Goal: Navigation & Orientation: Find specific page/section

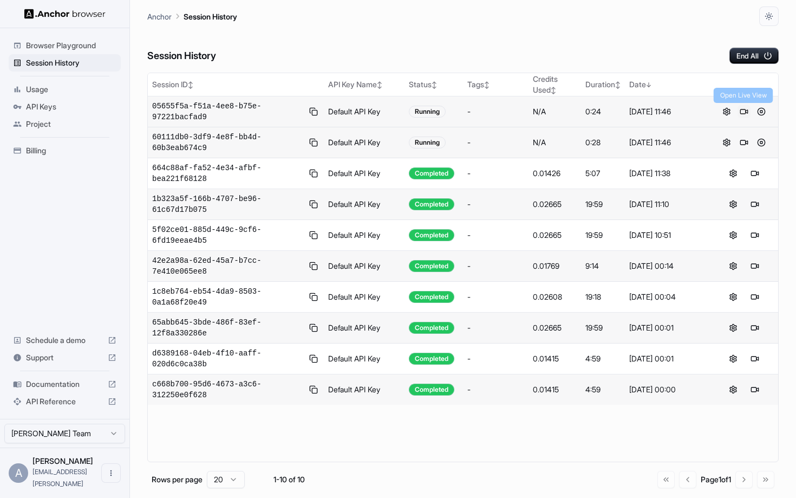
click at [742, 112] on button at bounding box center [744, 111] width 13 height 13
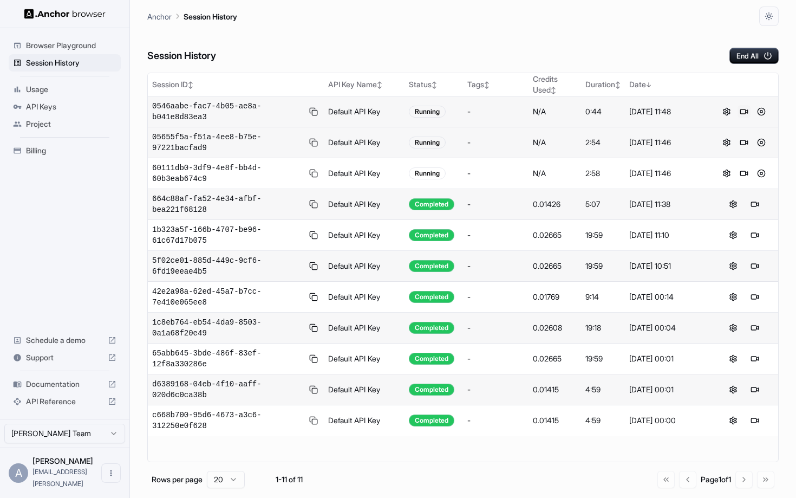
click at [745, 114] on button at bounding box center [744, 111] width 13 height 13
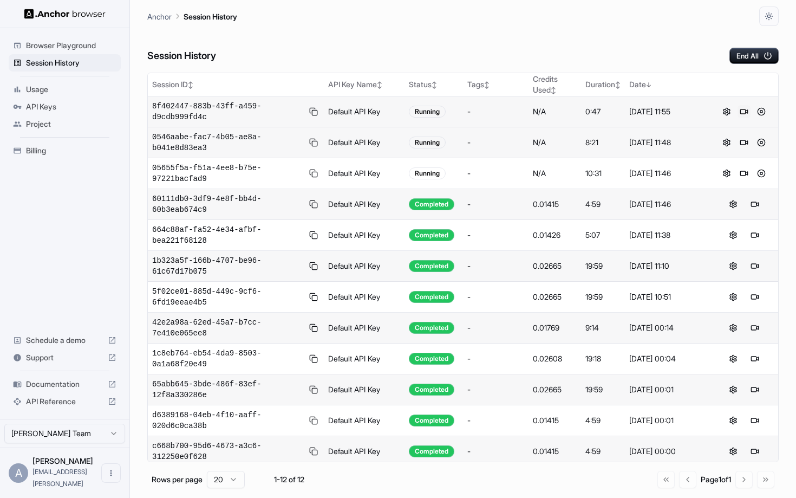
click at [742, 116] on button at bounding box center [744, 111] width 13 height 13
click at [741, 110] on button at bounding box center [744, 111] width 13 height 13
click at [744, 109] on button at bounding box center [744, 111] width 13 height 13
click at [744, 108] on button at bounding box center [744, 111] width 13 height 13
click at [744, 113] on button at bounding box center [744, 111] width 13 height 13
